Goal: Task Accomplishment & Management: Manage account settings

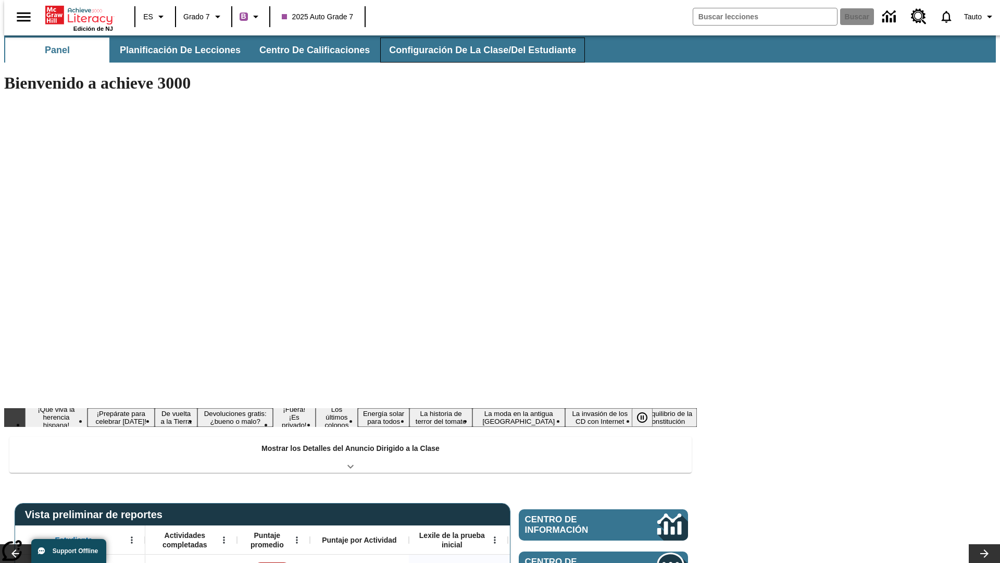
click at [472, 50] on button "Configuración de la clase/del estudiante" at bounding box center [482, 50] width 205 height 25
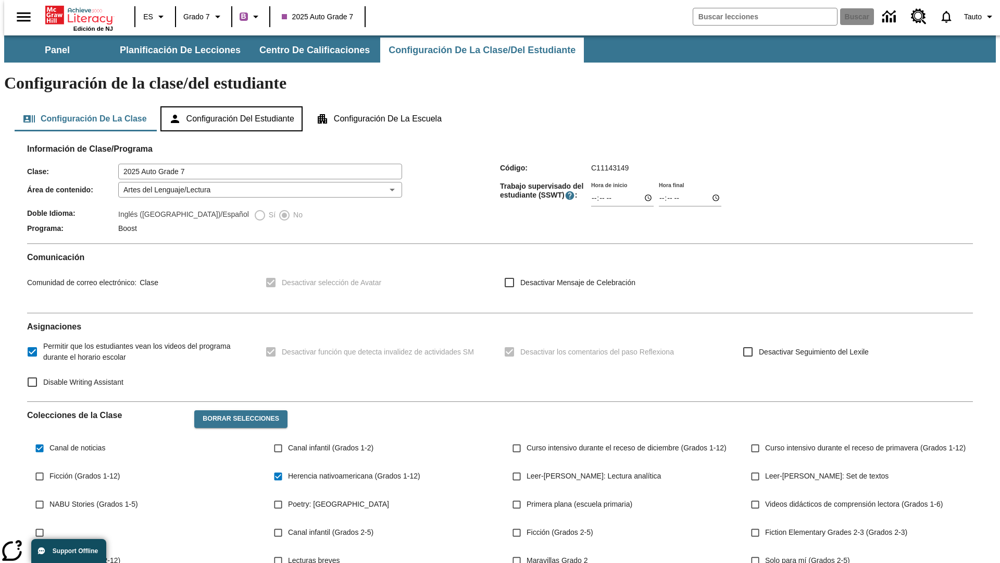
click at [232, 106] on button "Configuración del estudiante" at bounding box center [231, 118] width 142 height 25
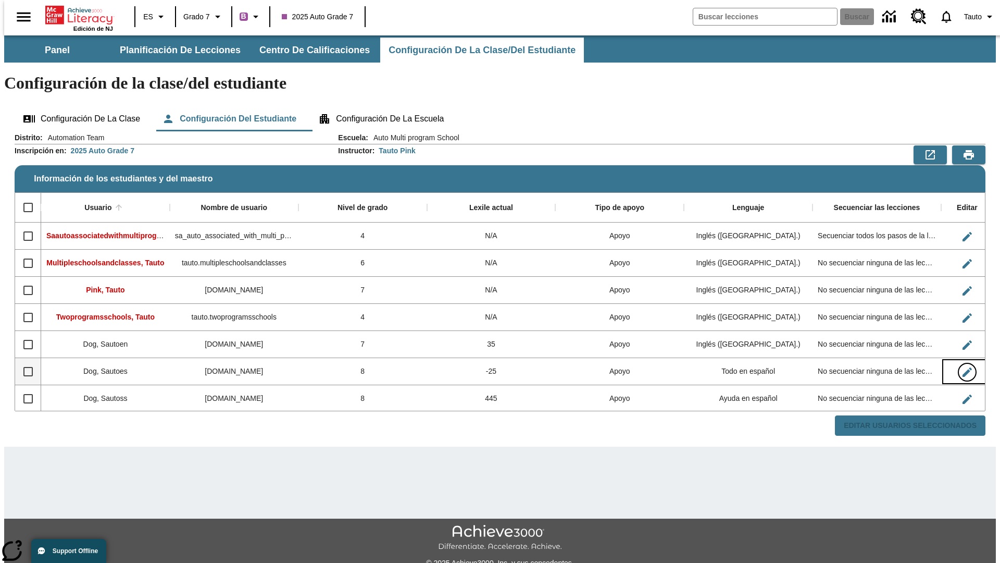
click at [963, 367] on icon "Editar Usuario" at bounding box center [967, 371] width 9 height 9
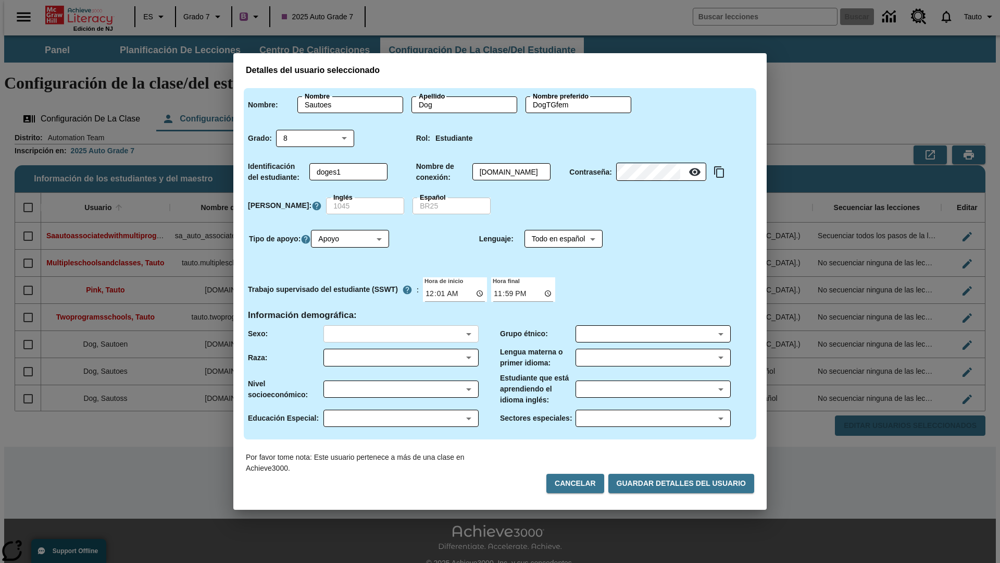
click at [401, 333] on body "Saltar al contenido principal Edición de NJ ES Grado 7 B 2025 Auto Grade 7 Busc…" at bounding box center [500, 310] width 992 height 550
click at [401, 357] on body "Saltar al contenido principal Edición de NJ ES Grado 7 B 2025 Auto Grade 7 Busc…" at bounding box center [500, 310] width 992 height 550
click at [401, 389] on body "Saltar al contenido principal Edición de NJ ES Grado 7 B 2025 Auto Grade 7 Busc…" at bounding box center [500, 310] width 992 height 550
click at [401, 418] on body "Saltar al contenido principal Edición de NJ ES Grado 7 B 2025 Auto Grade 7 Busc…" at bounding box center [500, 310] width 992 height 550
click at [653, 333] on body "Saltar al contenido principal Edición de NJ ES Grado 7 B 2025 Auto Grade 7 Busc…" at bounding box center [500, 310] width 992 height 550
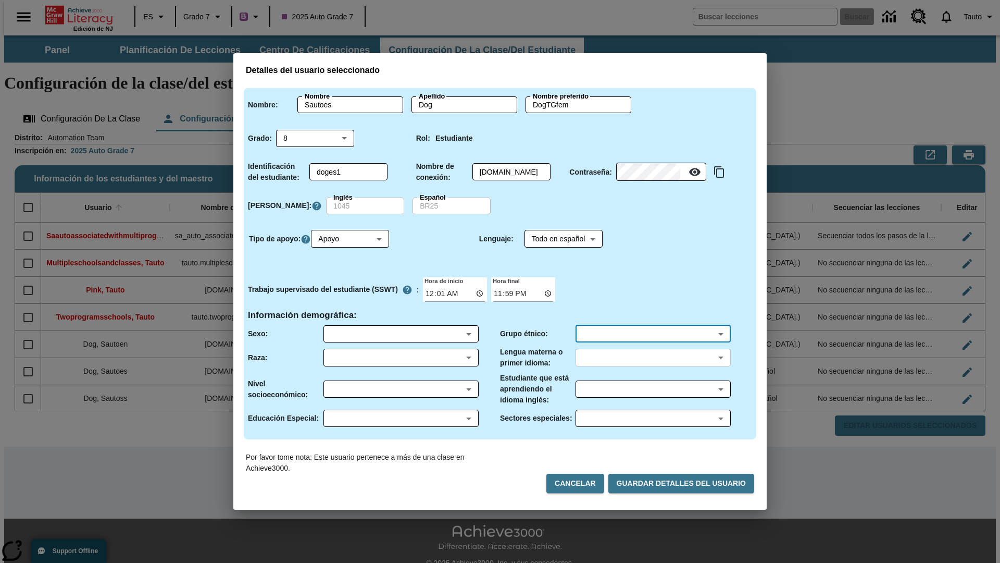
click at [653, 357] on body "Saltar al contenido principal Edición de NJ ES Grado 7 B 2025 Auto Grade 7 Busc…" at bounding box center [500, 310] width 992 height 550
click at [653, 389] on body "Saltar al contenido principal Edición de NJ ES Grado 7 B 2025 Auto Grade 7 Busc…" at bounding box center [500, 310] width 992 height 550
click at [653, 418] on body "Saltar al contenido principal Edición de NJ ES Grado 7 B 2025 Auto Grade 7 Busc…" at bounding box center [500, 310] width 992 height 550
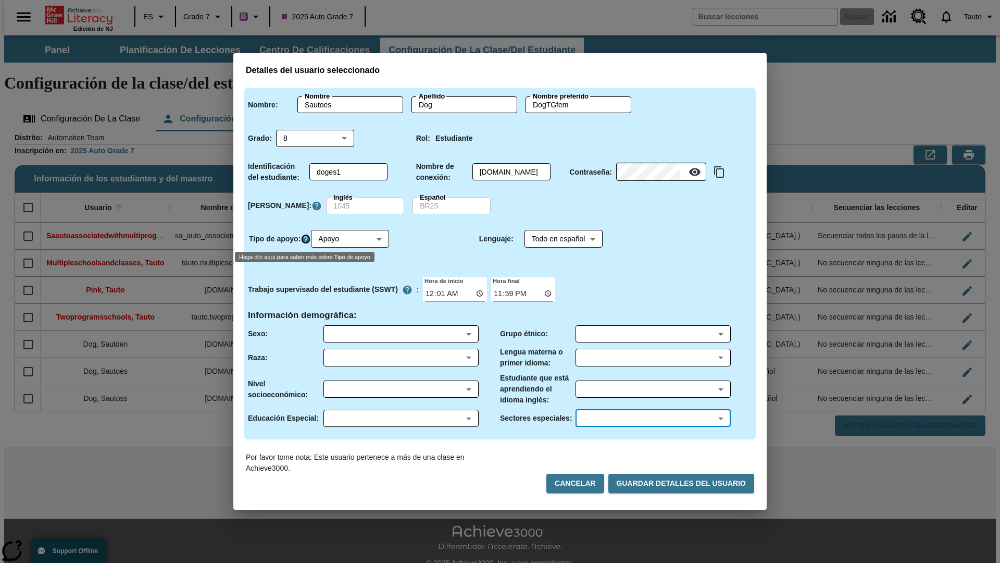
click at [307, 239] on icon "Haga clic aquí para saber más sobre Tipo de apoyo" at bounding box center [306, 239] width 10 height 10
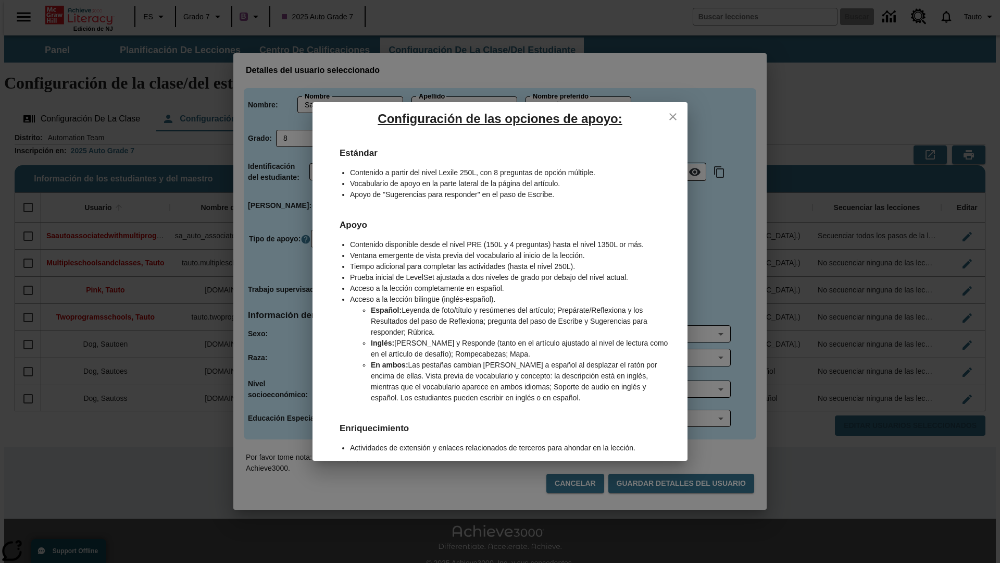
click at [673, 116] on icon "close" at bounding box center [673, 116] width 7 height 7
